Goal: Check status: Check status

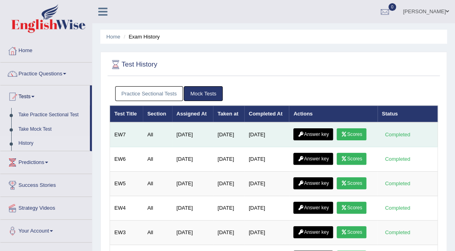
click at [313, 135] on link "Answer key" at bounding box center [313, 134] width 40 height 12
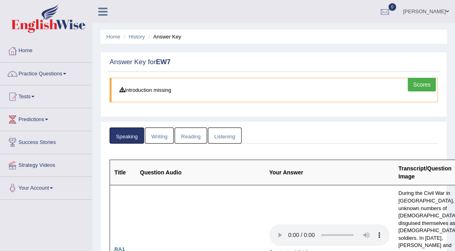
click at [164, 131] on link "Writing" at bounding box center [159, 135] width 29 height 16
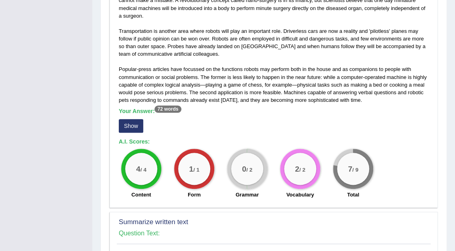
scroll to position [249, 0]
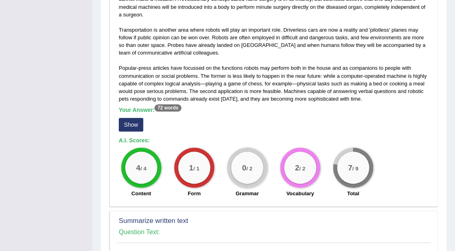
click at [133, 127] on button "Show" at bounding box center [131, 125] width 24 height 14
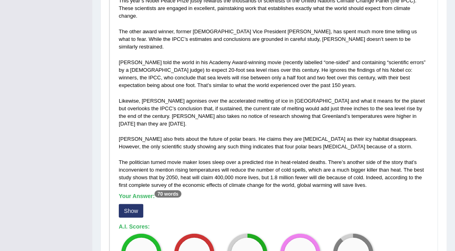
scroll to position [524, 0]
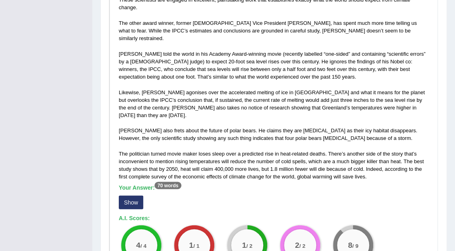
click at [136, 195] on button "Show" at bounding box center [131, 202] width 24 height 14
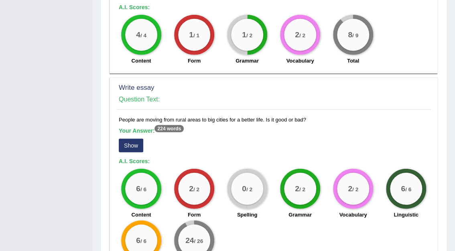
scroll to position [754, 0]
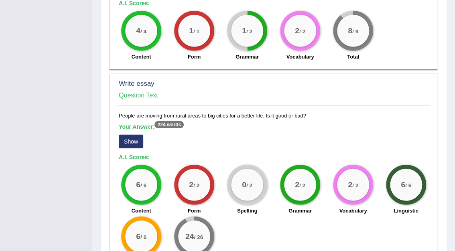
click at [135, 135] on button "Show" at bounding box center [131, 142] width 24 height 14
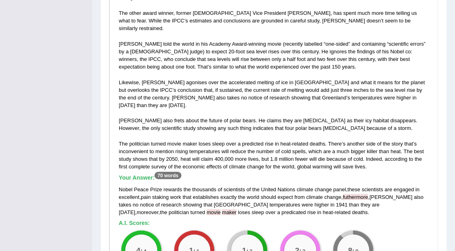
scroll to position [0, 0]
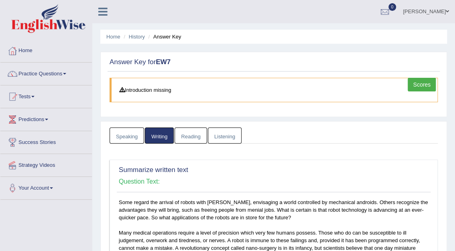
click at [196, 135] on link "Reading" at bounding box center [190, 135] width 32 height 16
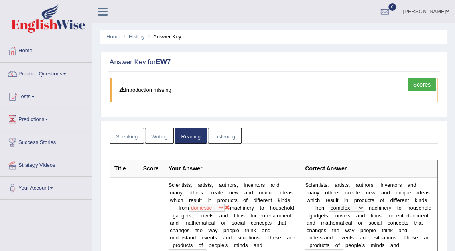
click at [229, 136] on link "Listening" at bounding box center [225, 135] width 34 height 16
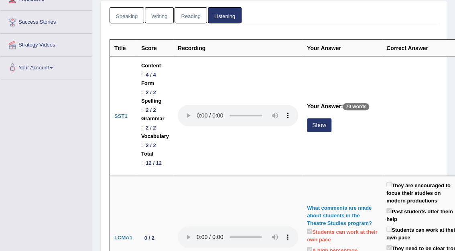
scroll to position [138, 0]
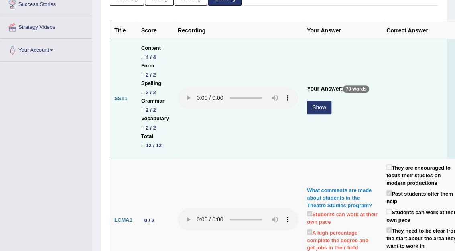
click at [314, 109] on button "Show" at bounding box center [319, 108] width 24 height 14
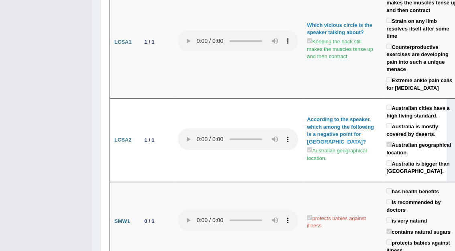
scroll to position [2549, 0]
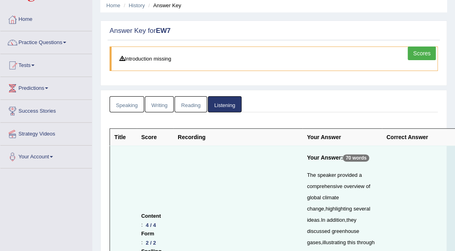
scroll to position [0, 0]
